Goal: Task Accomplishment & Management: Use online tool/utility

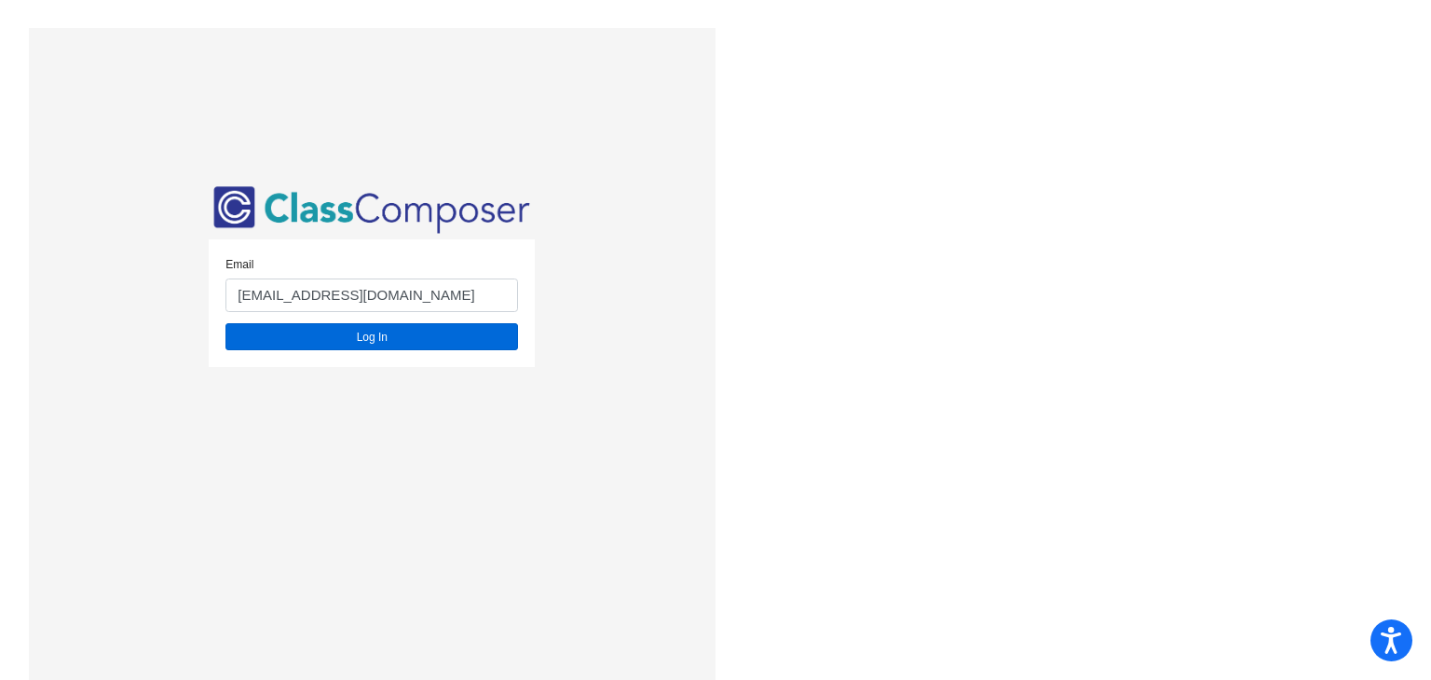
click at [361, 340] on button "Log In" at bounding box center [371, 336] width 293 height 27
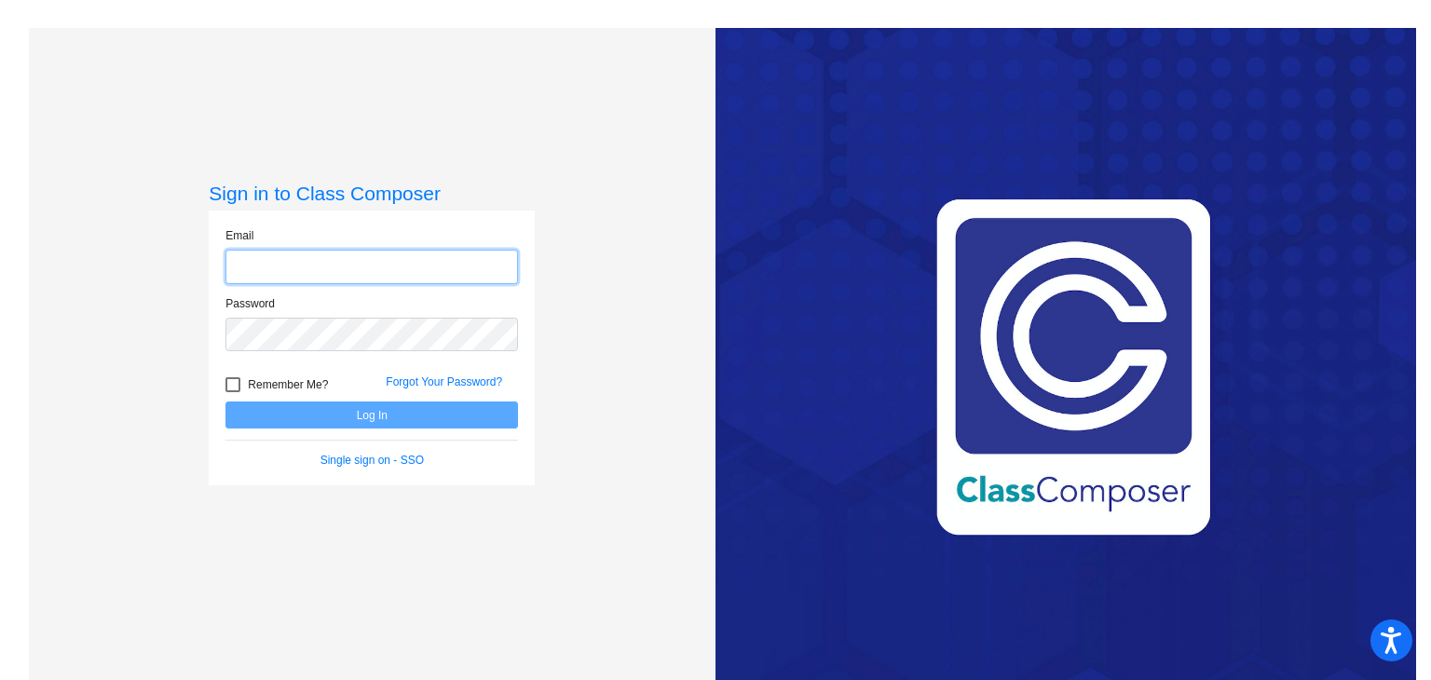
click at [347, 256] on input "email" at bounding box center [371, 267] width 293 height 34
type input "[EMAIL_ADDRESS][DOMAIN_NAME]"
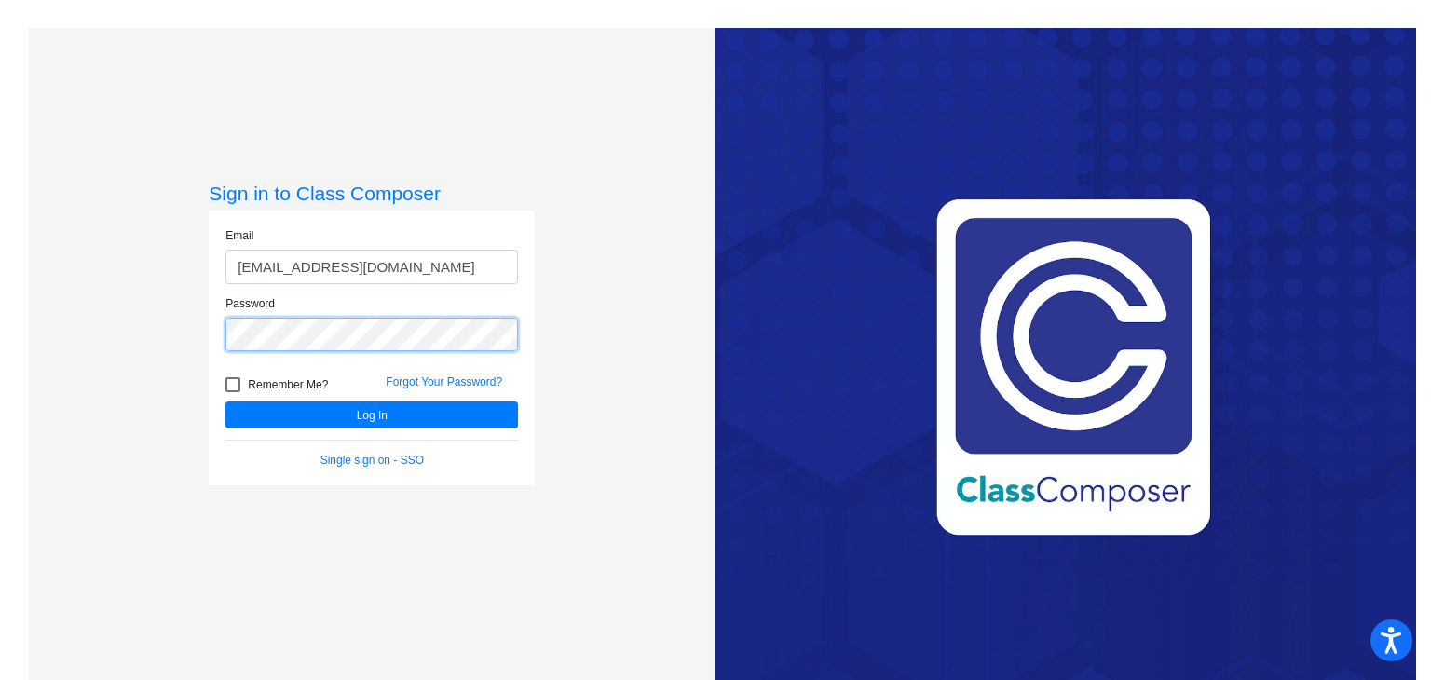
click at [225, 402] on button "Log In" at bounding box center [371, 415] width 293 height 27
click at [293, 383] on span "Remember Me?" at bounding box center [288, 385] width 80 height 22
click at [233, 392] on input "Remember Me?" at bounding box center [232, 392] width 1 height 1
checkbox input "true"
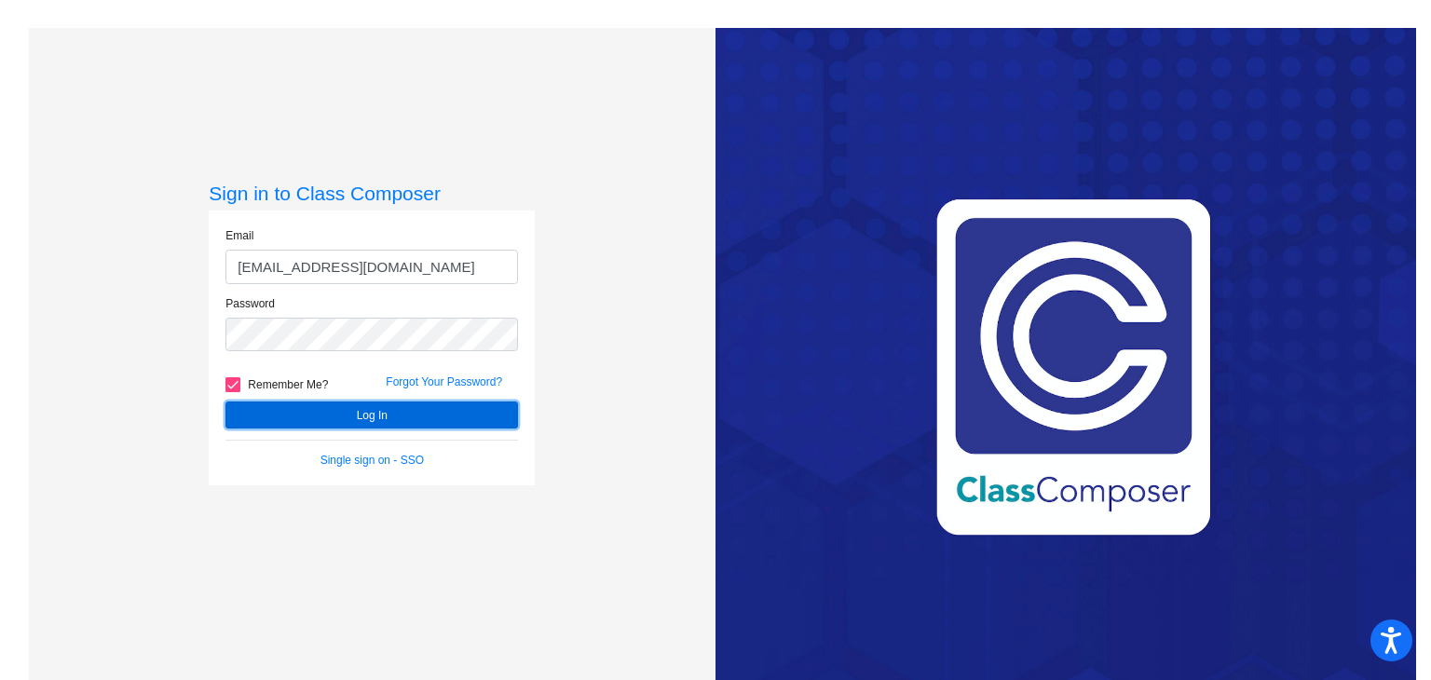
click at [331, 414] on button "Log In" at bounding box center [371, 415] width 293 height 27
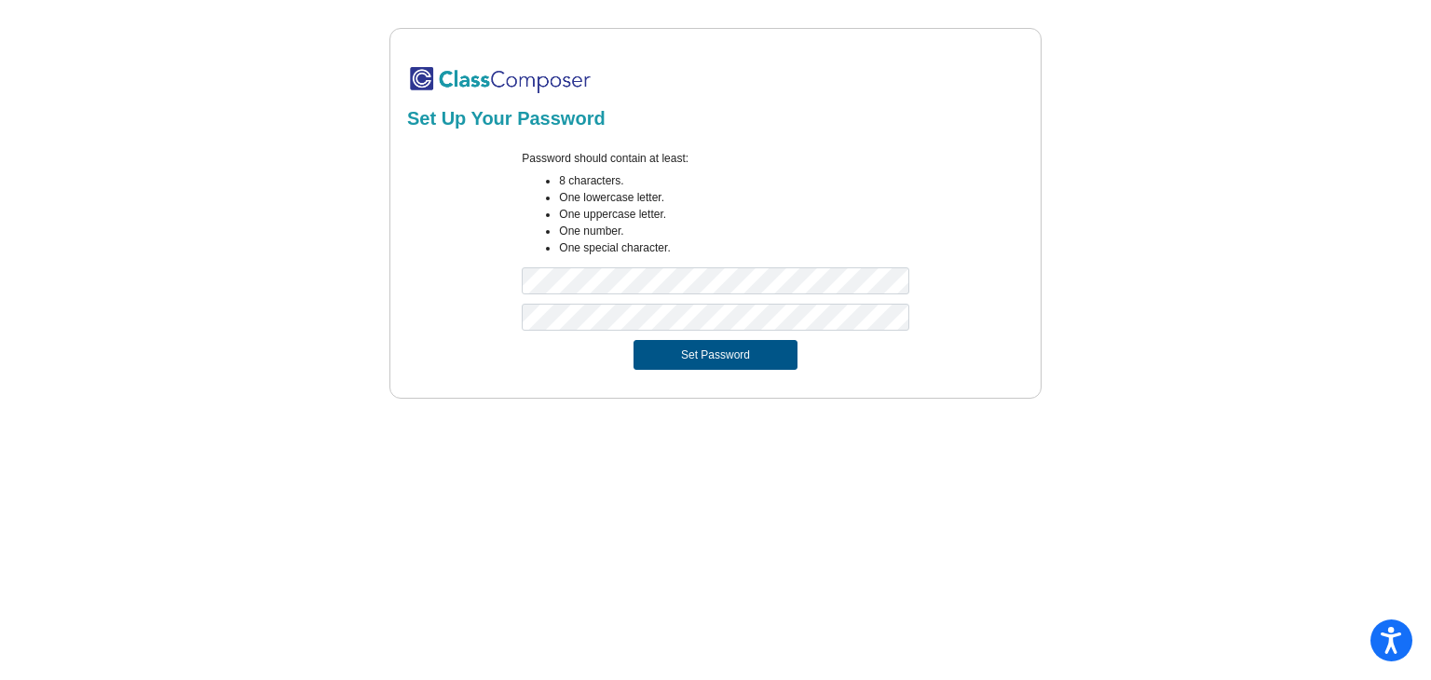
click at [712, 355] on button "Set Password" at bounding box center [716, 355] width 164 height 30
click at [231, 294] on div "Set Up Your Password Password should contain at least: 8 characters. One lowerc…" at bounding box center [716, 213] width 1374 height 371
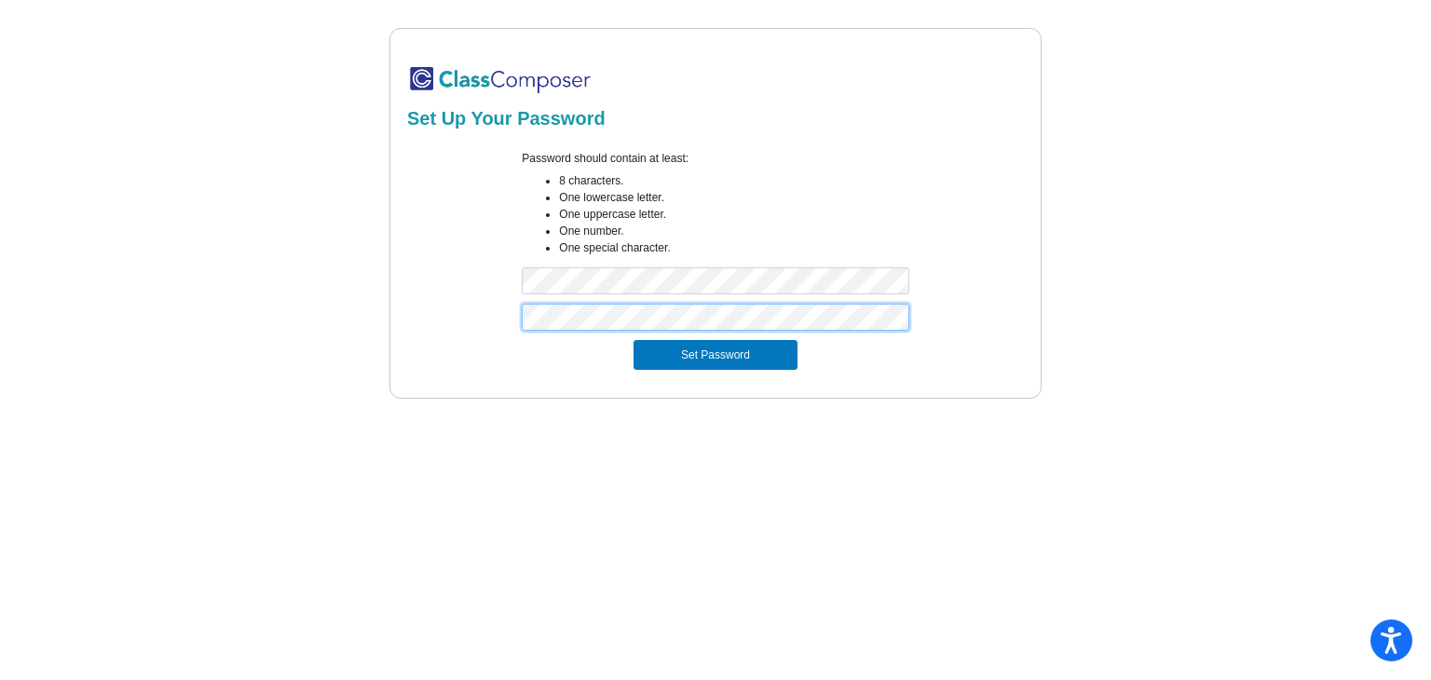
click at [389, 318] on div "Set Up Your Password Password should contain at least: 8 characters. One lowerc…" at bounding box center [715, 213] width 652 height 371
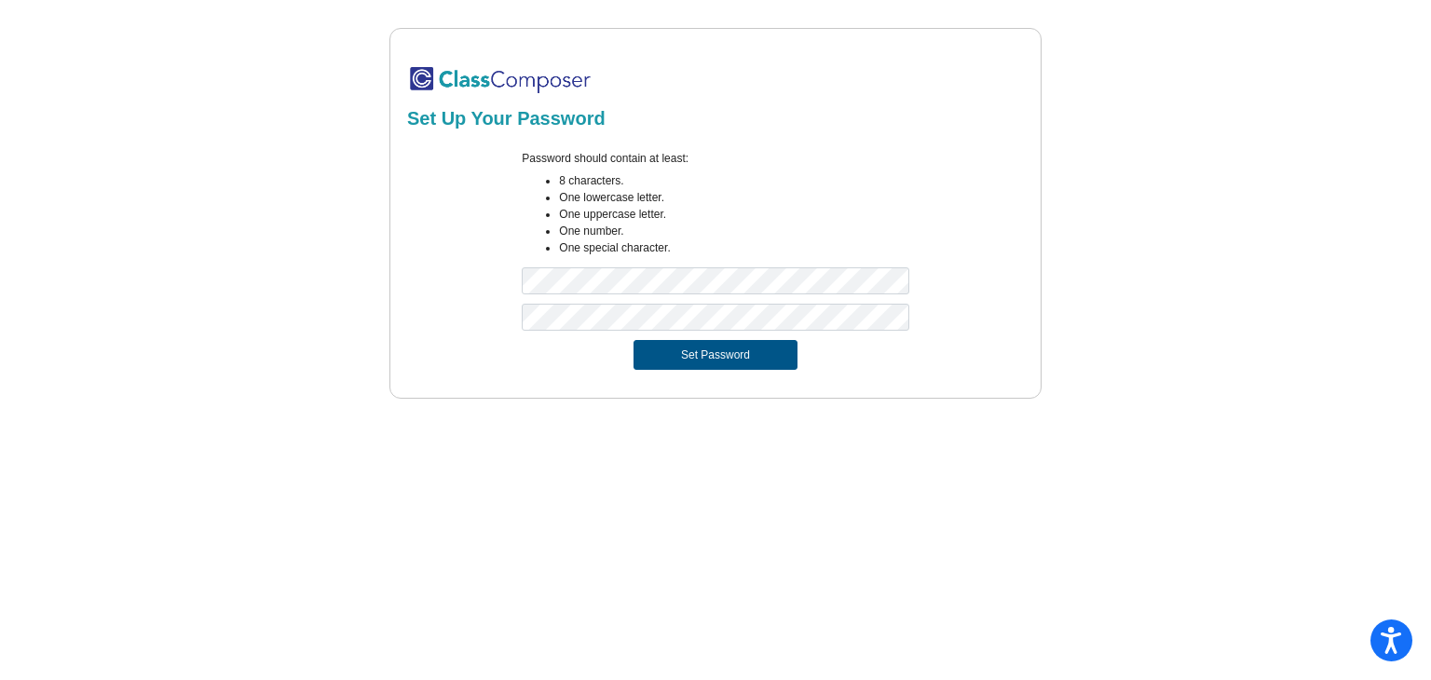
click at [656, 343] on button "Set Password" at bounding box center [716, 355] width 164 height 30
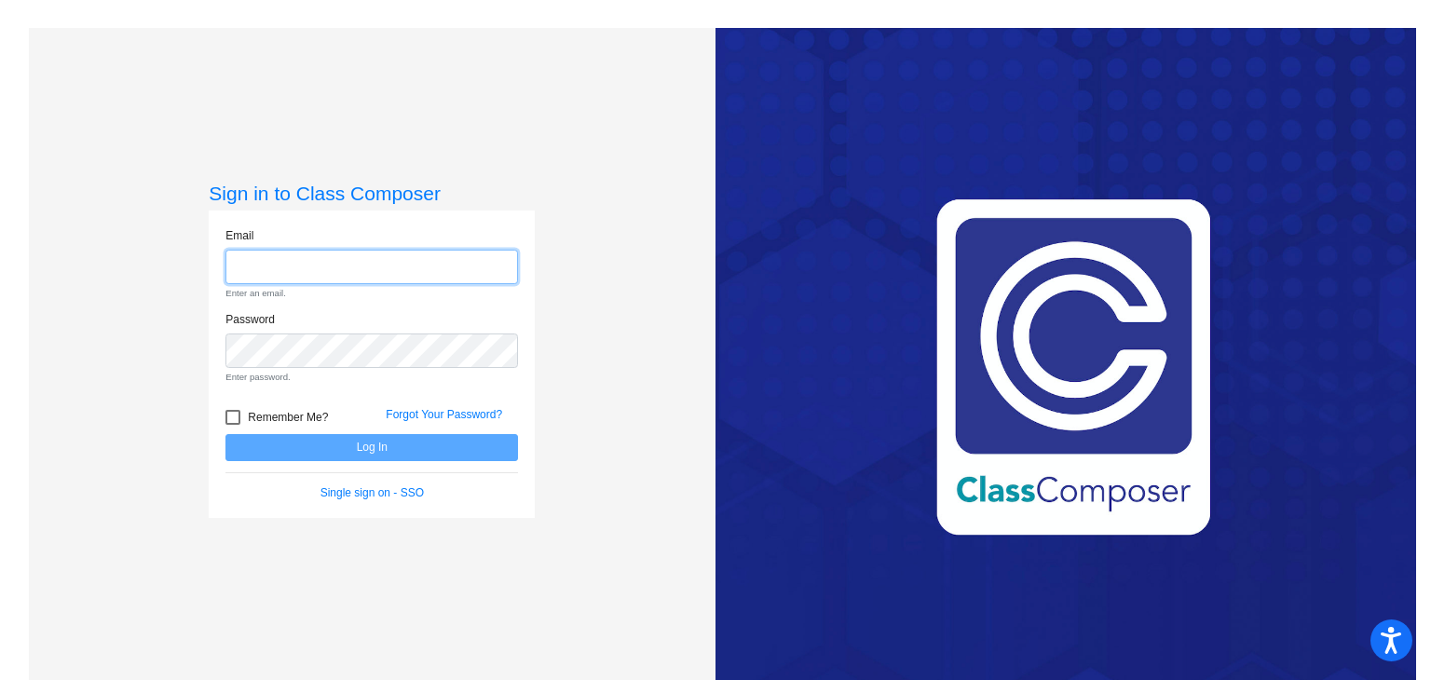
type input "[EMAIL_ADDRESS][DOMAIN_NAME]"
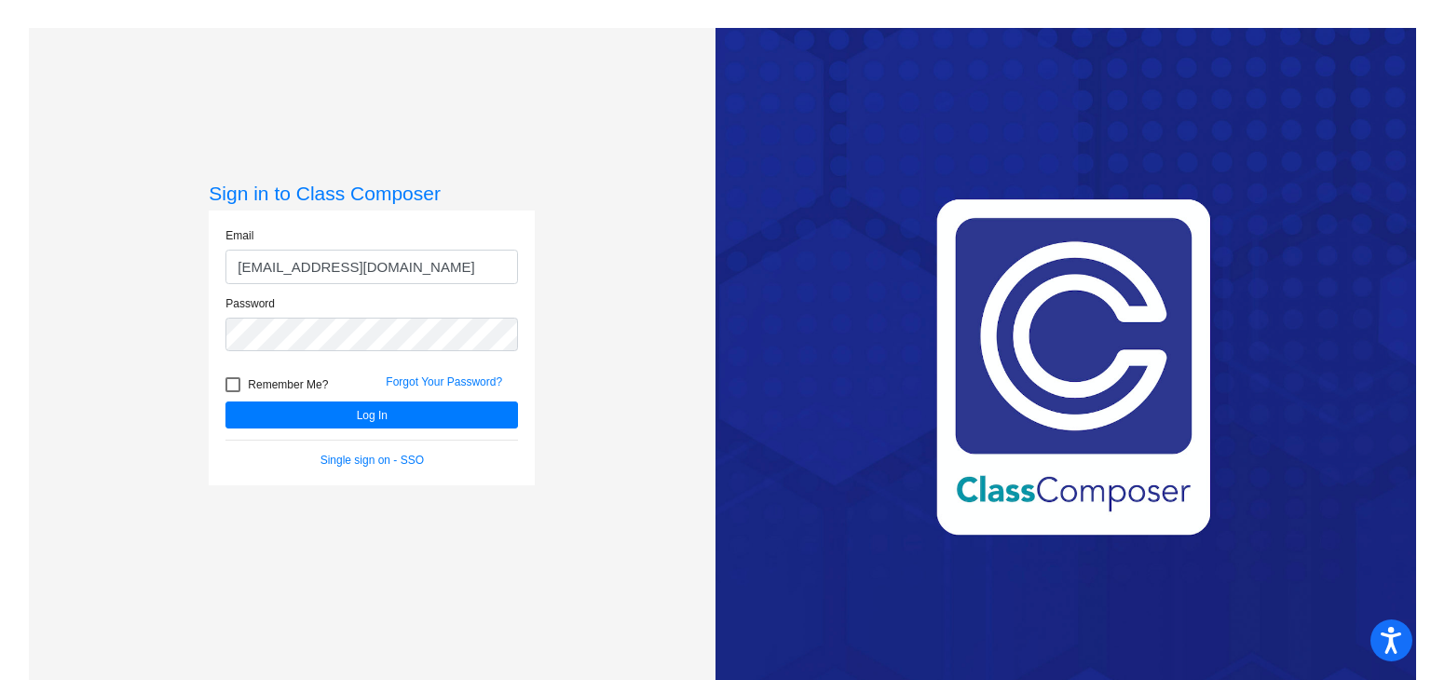
click at [261, 388] on span "Remember Me?" at bounding box center [288, 385] width 80 height 22
click at [233, 392] on input "Remember Me?" at bounding box center [232, 392] width 1 height 1
checkbox input "true"
click at [325, 415] on button "Log In" at bounding box center [371, 415] width 293 height 27
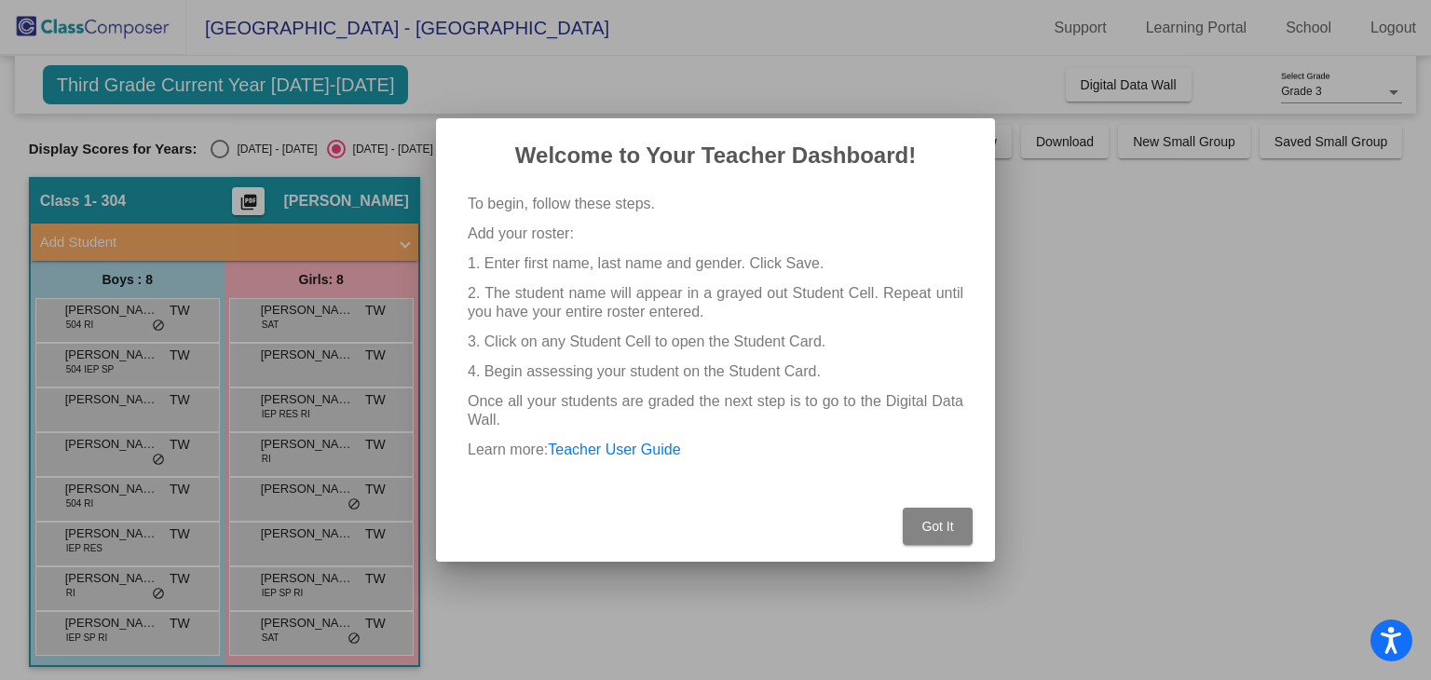
click at [915, 523] on button "Got It" at bounding box center [938, 526] width 70 height 37
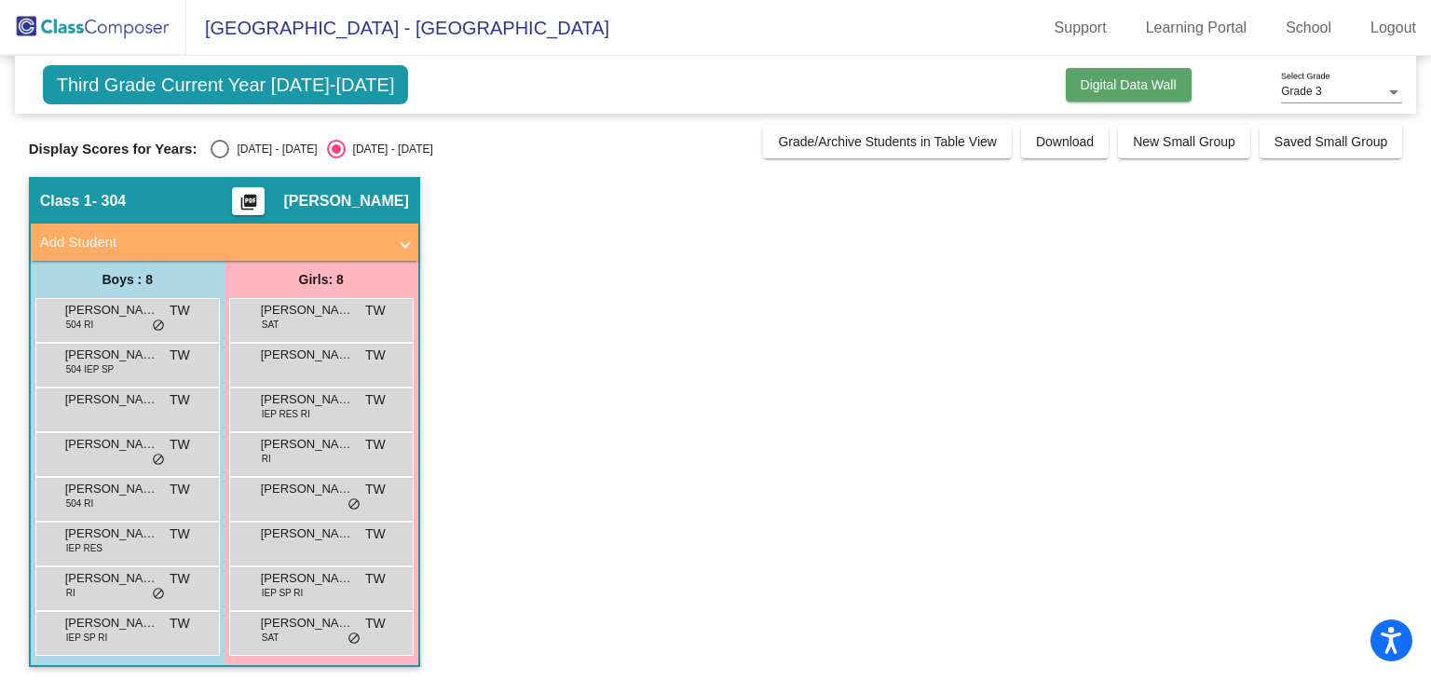
click at [1148, 90] on span "Digital Data Wall" at bounding box center [1129, 84] width 96 height 15
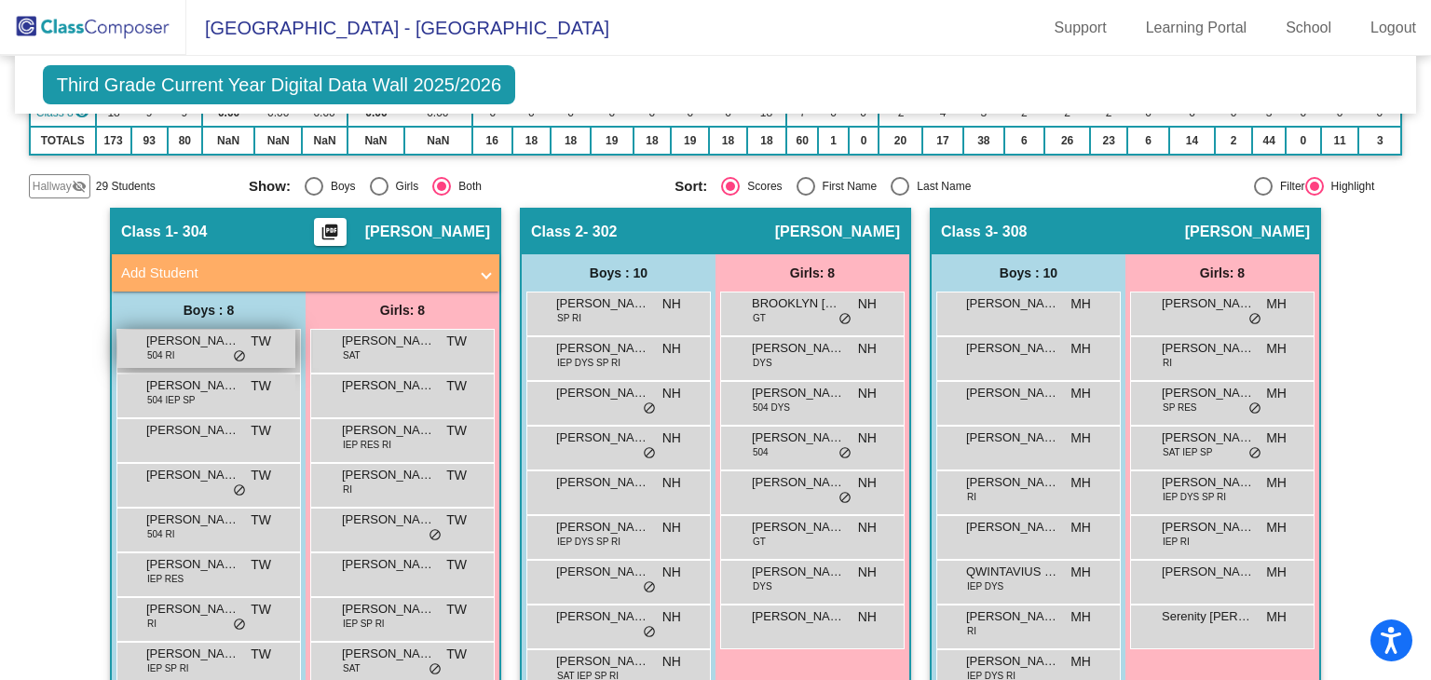
scroll to position [362, 0]
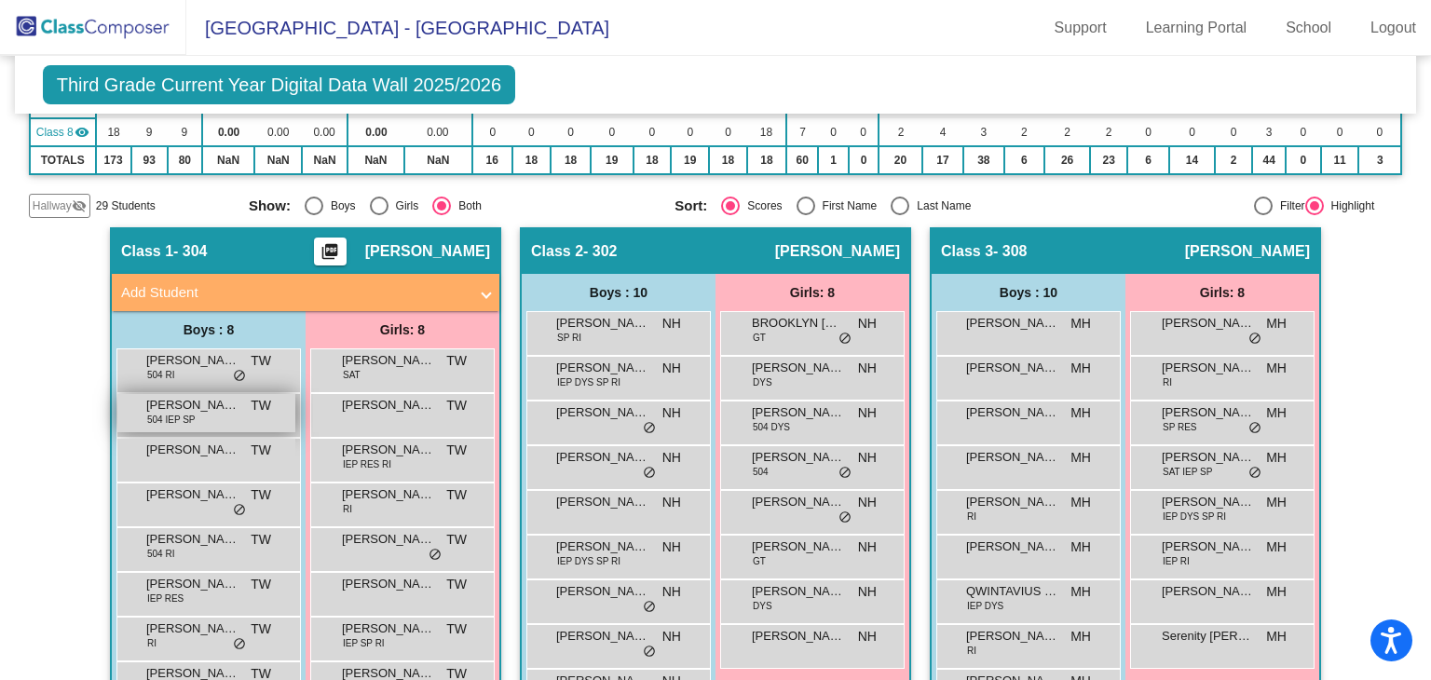
click at [223, 416] on div "[PERSON_NAME] 504 IEP SP TW lock do_not_disturb_alt" at bounding box center [206, 413] width 178 height 38
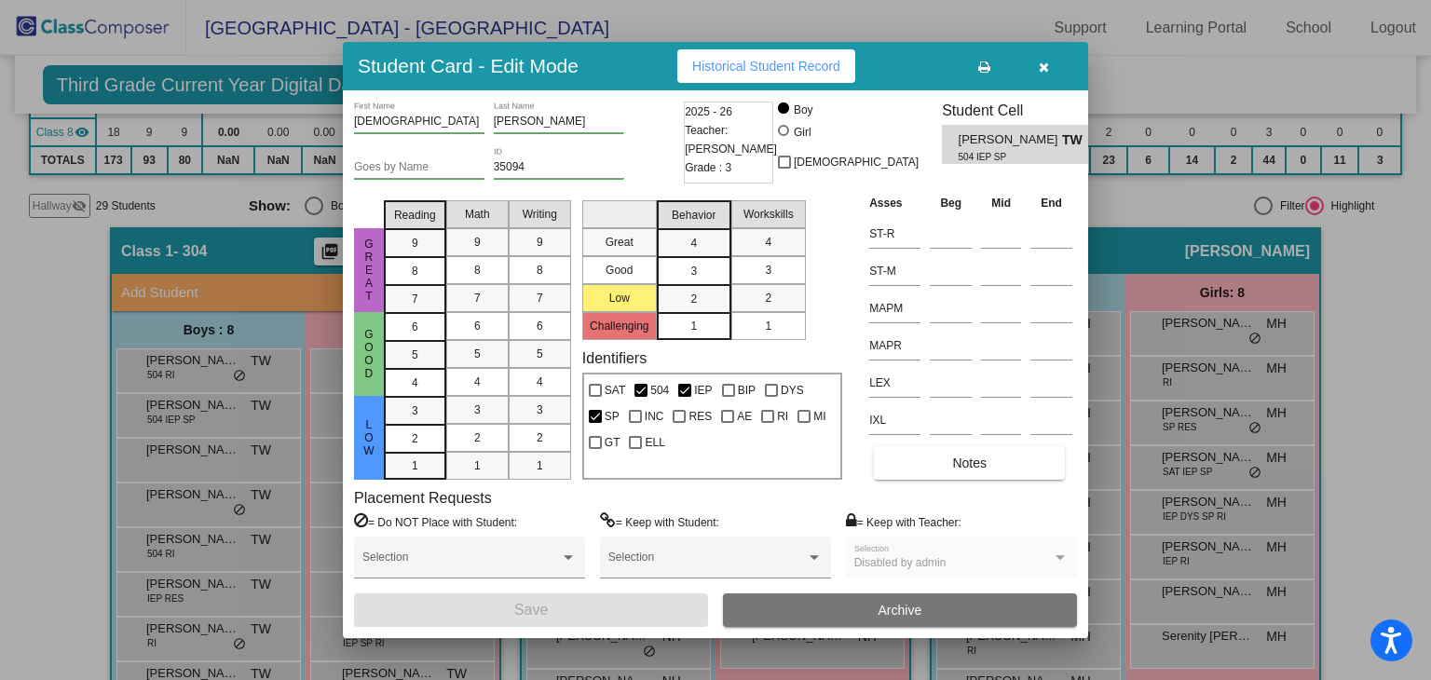
click at [1056, 68] on button "button" at bounding box center [1044, 66] width 60 height 34
